Goal: Information Seeking & Learning: Learn about a topic

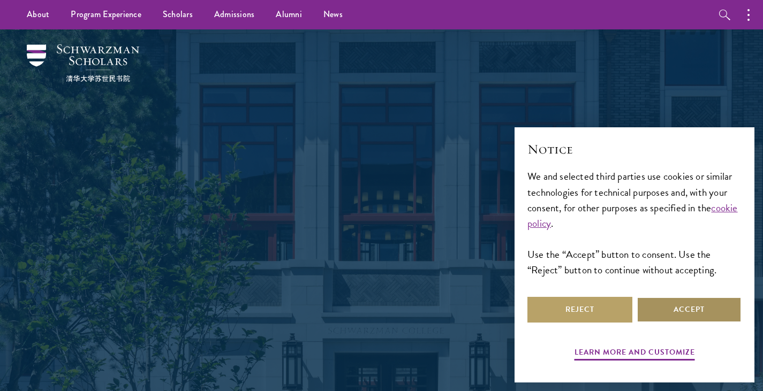
click at [661, 299] on button "Accept" at bounding box center [688, 310] width 105 height 26
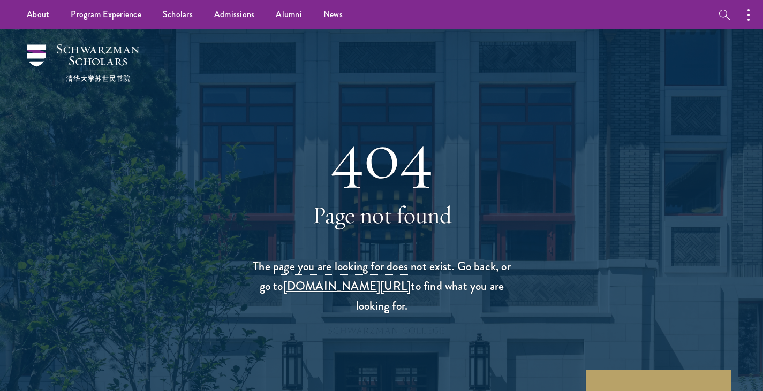
click at [394, 288] on link "schwarzmanscholars.org/search" at bounding box center [347, 286] width 128 height 18
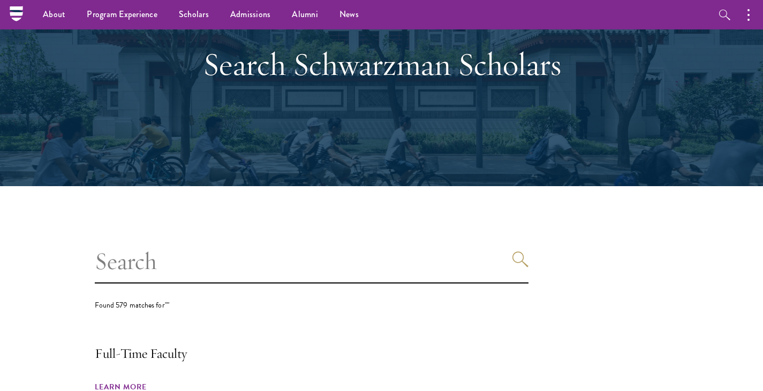
scroll to position [65, 0]
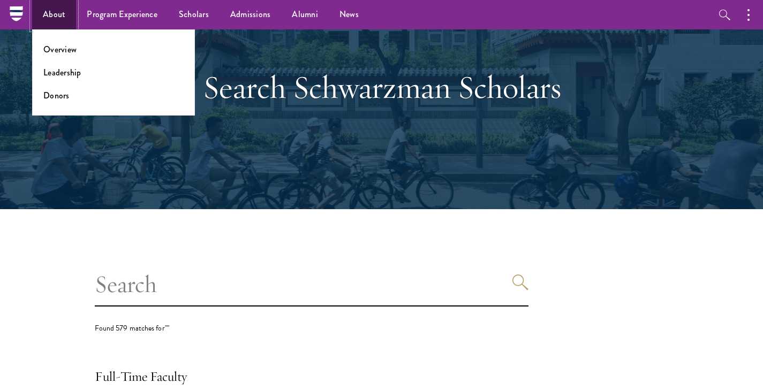
click at [60, 18] on link "About" at bounding box center [54, 14] width 44 height 29
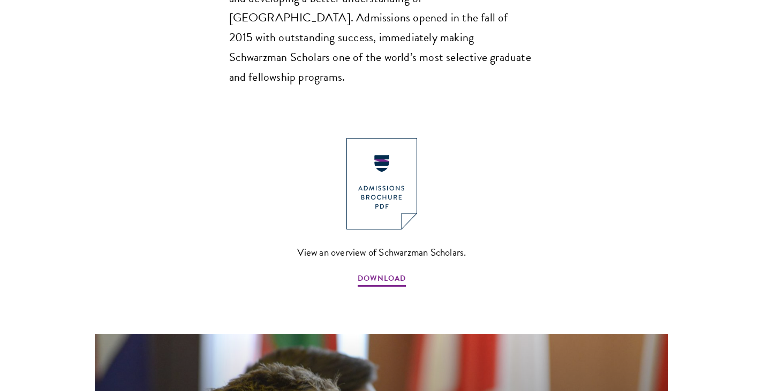
scroll to position [1113, 0]
click at [370, 138] on img at bounding box center [381, 184] width 71 height 92
